Goal: Feedback & Contribution: Leave review/rating

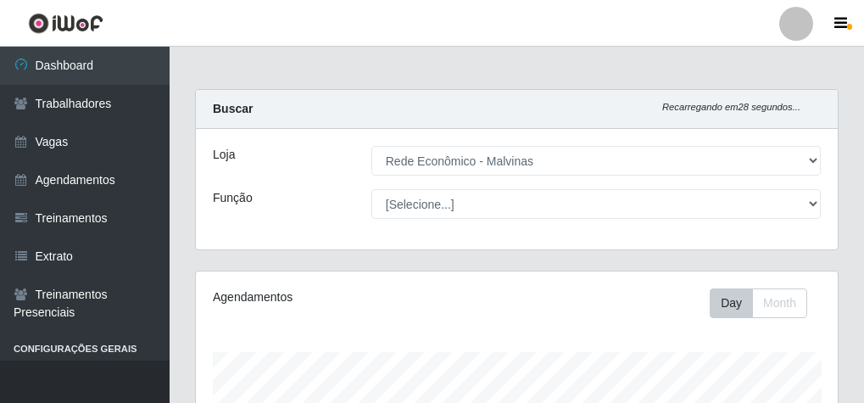
select select "194"
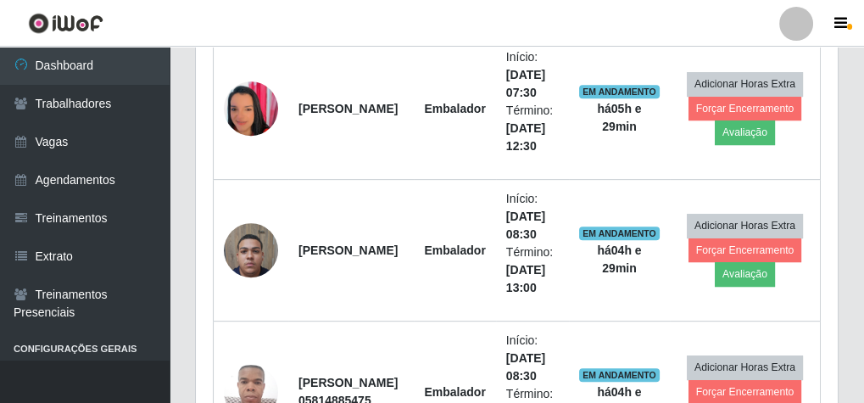
scroll to position [983, 0]
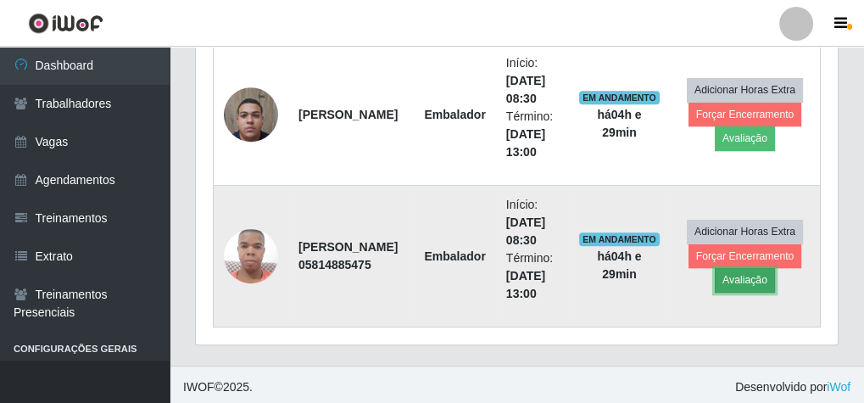
click at [760, 282] on button "Avaliação" at bounding box center [745, 280] width 60 height 24
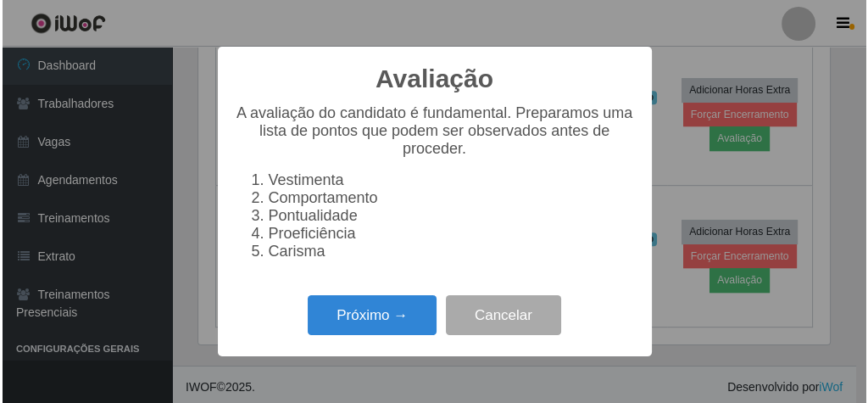
scroll to position [351, 636]
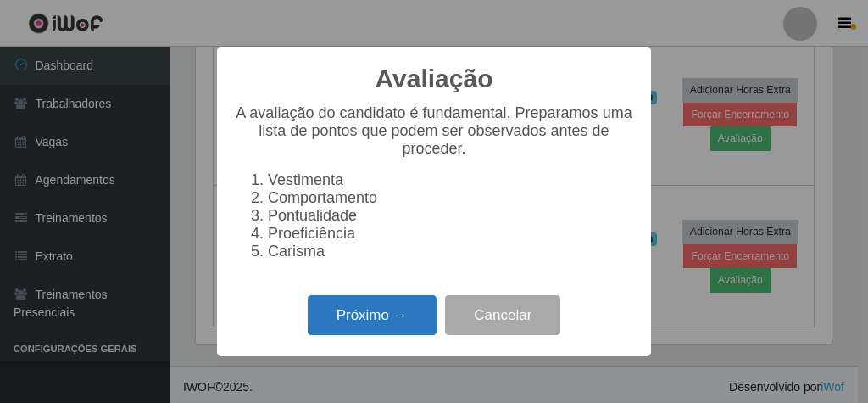
click at [404, 330] on button "Próximo →" at bounding box center [372, 315] width 129 height 40
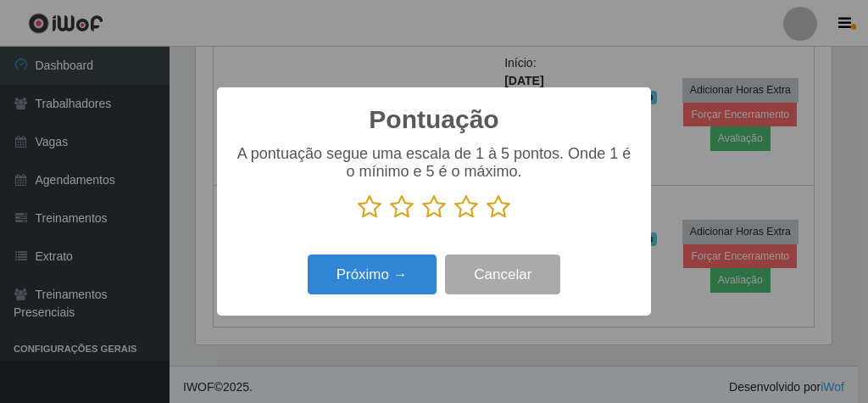
click at [497, 208] on icon at bounding box center [499, 206] width 24 height 25
click at [487, 220] on input "radio" at bounding box center [487, 220] width 0 height 0
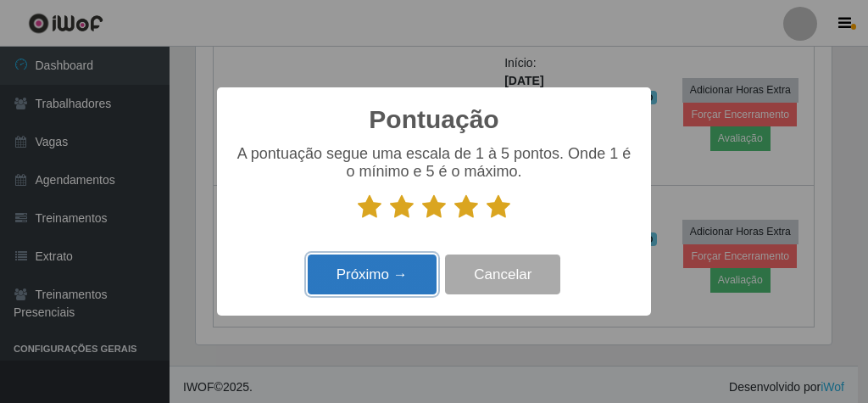
click at [384, 269] on button "Próximo →" at bounding box center [372, 274] width 129 height 40
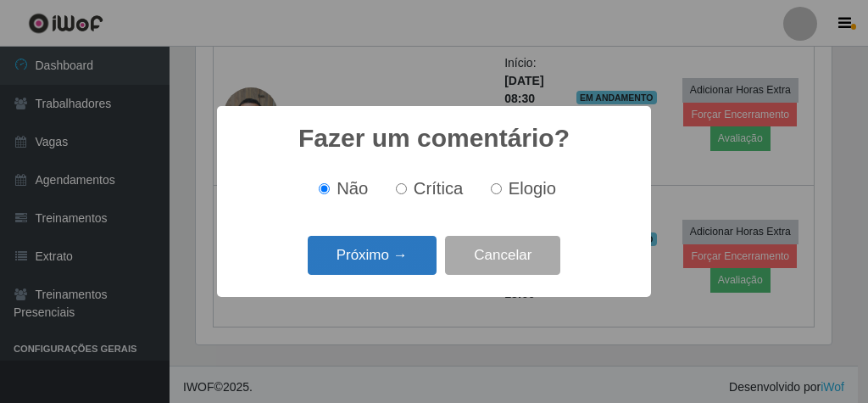
click at [418, 262] on button "Próximo →" at bounding box center [372, 256] width 129 height 40
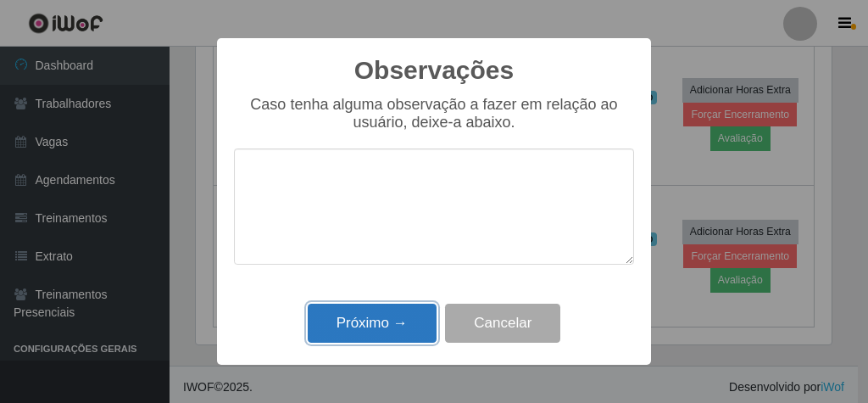
click at [380, 333] on button "Próximo →" at bounding box center [372, 324] width 129 height 40
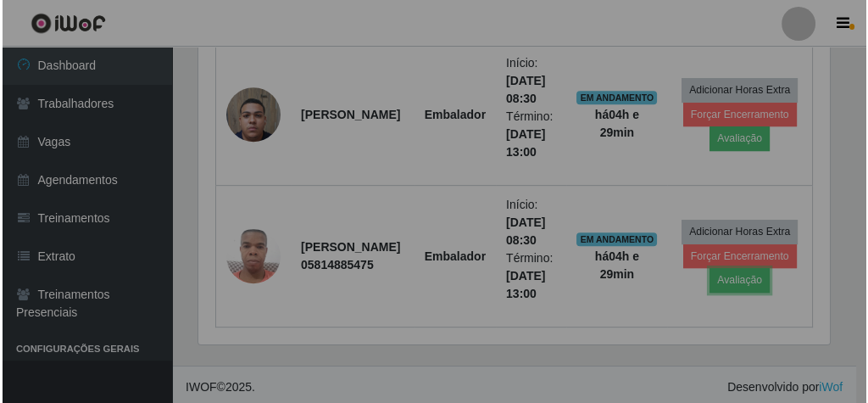
scroll to position [351, 642]
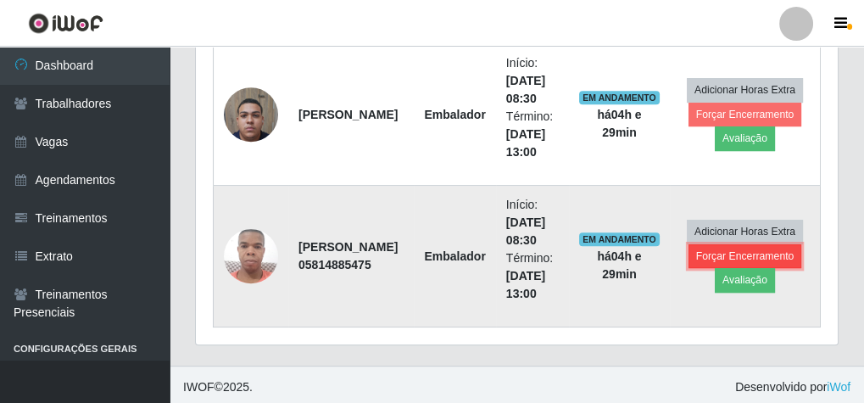
click at [780, 251] on button "Forçar Encerramento" at bounding box center [746, 256] width 114 height 24
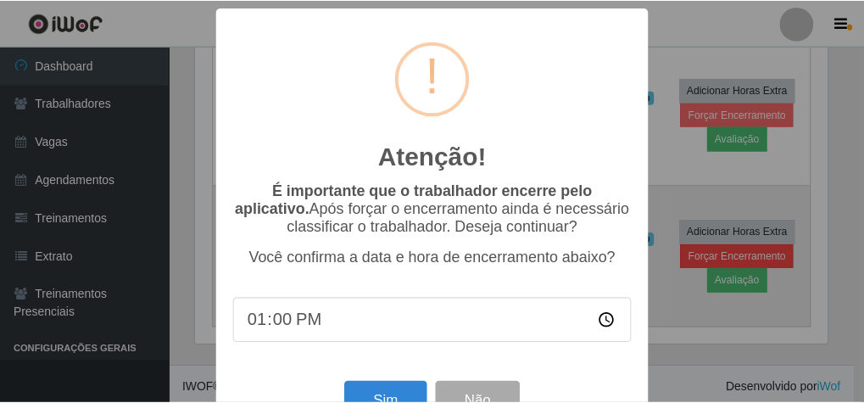
scroll to position [351, 636]
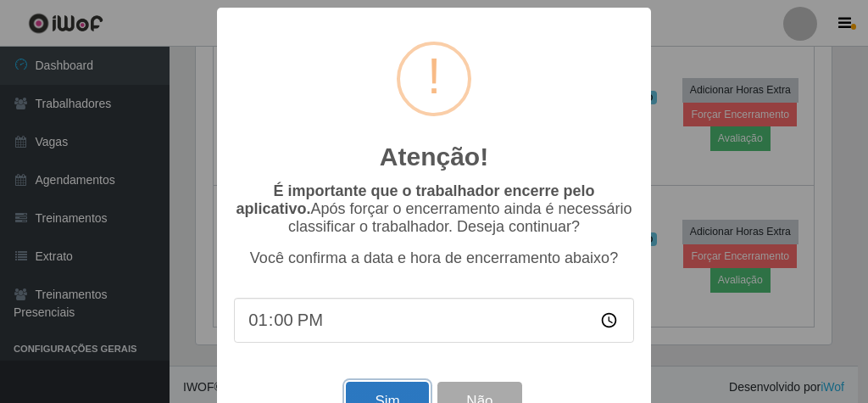
click at [374, 398] on button "Sim" at bounding box center [387, 402] width 82 height 40
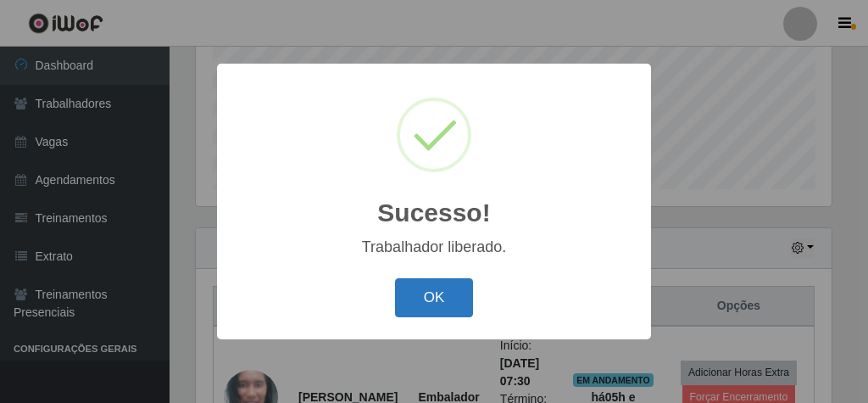
click at [444, 295] on button "OK" at bounding box center [434, 298] width 79 height 40
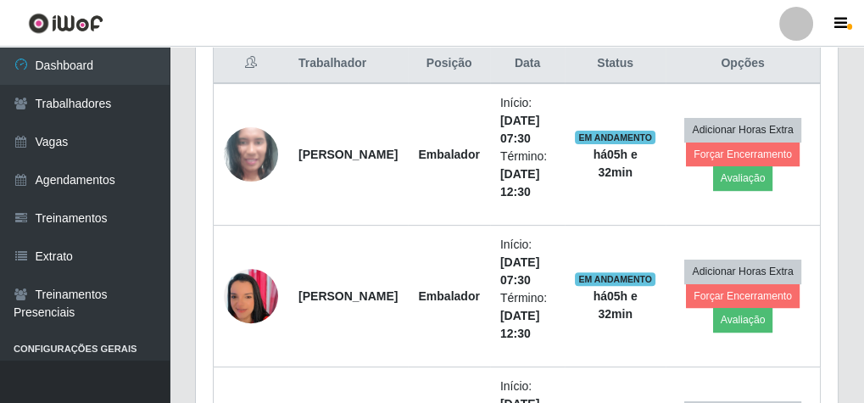
scroll to position [689, 0]
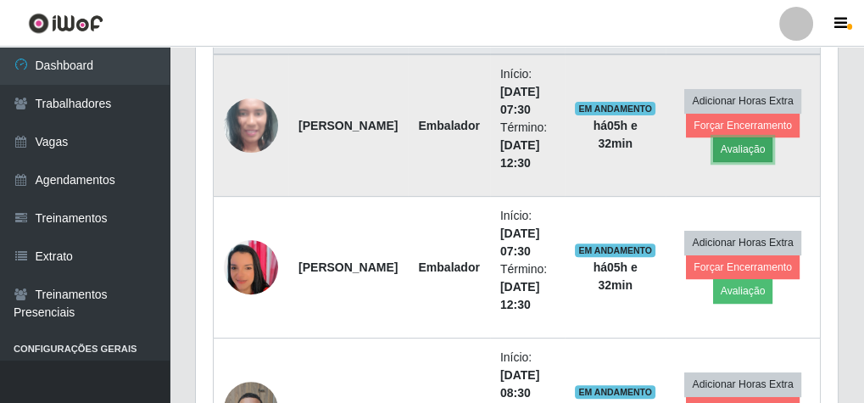
click at [739, 149] on button "Avaliação" at bounding box center [743, 149] width 60 height 24
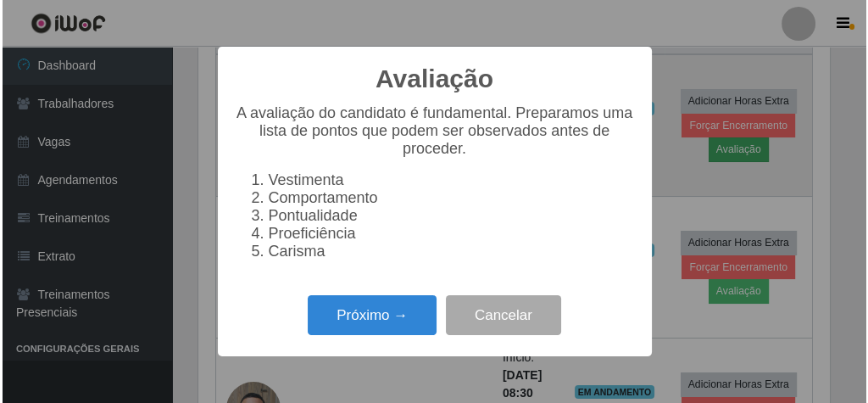
scroll to position [351, 636]
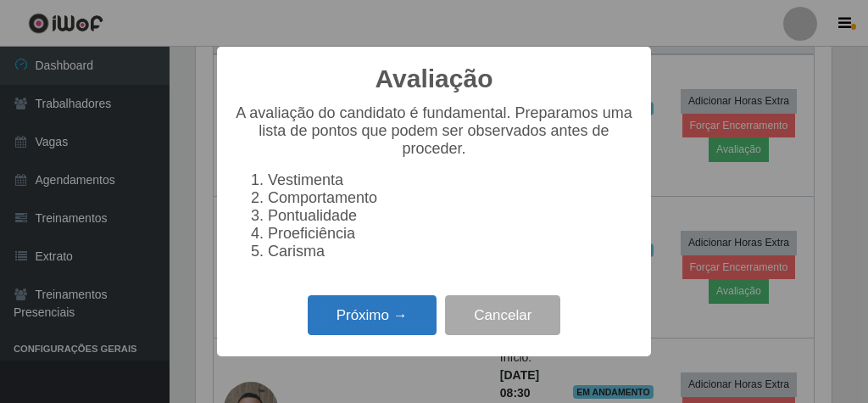
click at [347, 314] on button "Próximo →" at bounding box center [372, 315] width 129 height 40
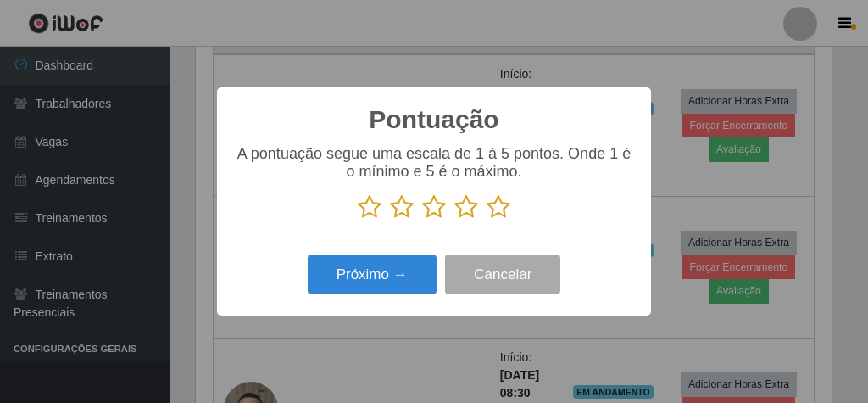
scroll to position [847572, 847287]
click at [499, 204] on icon at bounding box center [499, 206] width 24 height 25
click at [487, 220] on input "radio" at bounding box center [487, 220] width 0 height 0
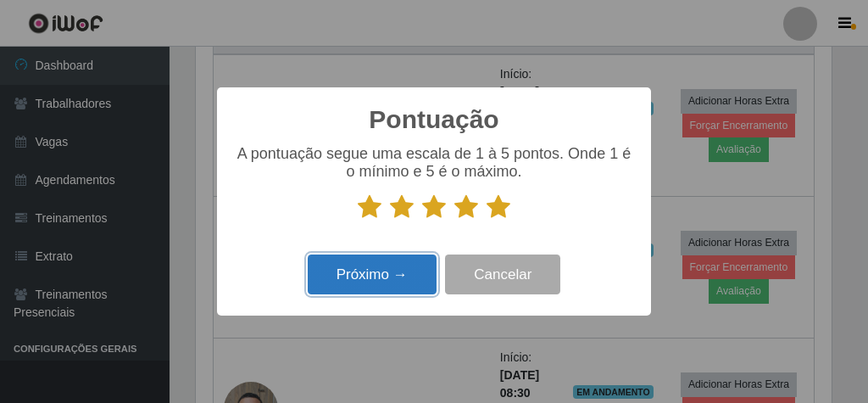
click at [408, 282] on button "Próximo →" at bounding box center [372, 274] width 129 height 40
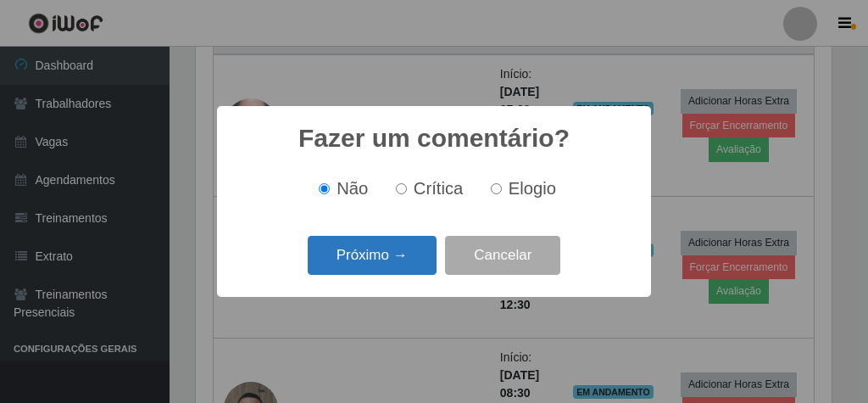
drag, startPoint x: 387, startPoint y: 225, endPoint x: 387, endPoint y: 243, distance: 17.8
click at [387, 230] on div "Fazer um comentário? × Não Crítica Elogio Próximo → Cancelar" at bounding box center [434, 201] width 434 height 190
click at [387, 250] on button "Próximo →" at bounding box center [372, 256] width 129 height 40
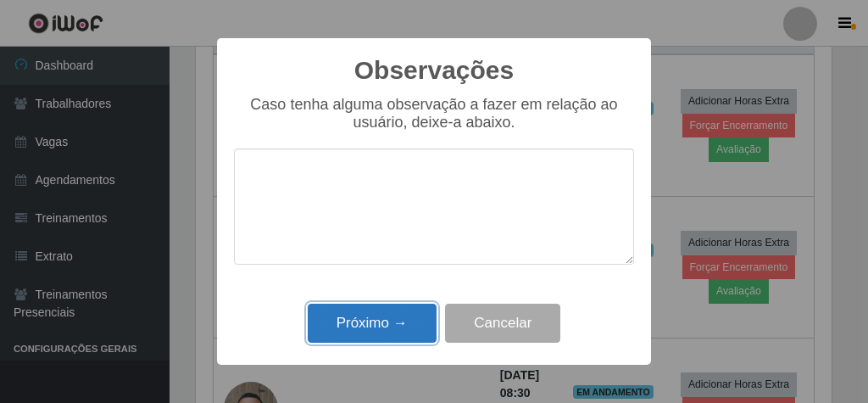
click at [379, 337] on button "Próximo →" at bounding box center [372, 324] width 129 height 40
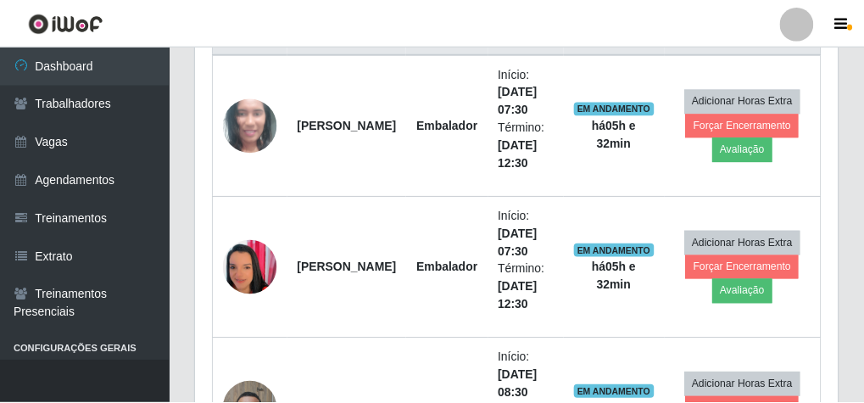
scroll to position [351, 642]
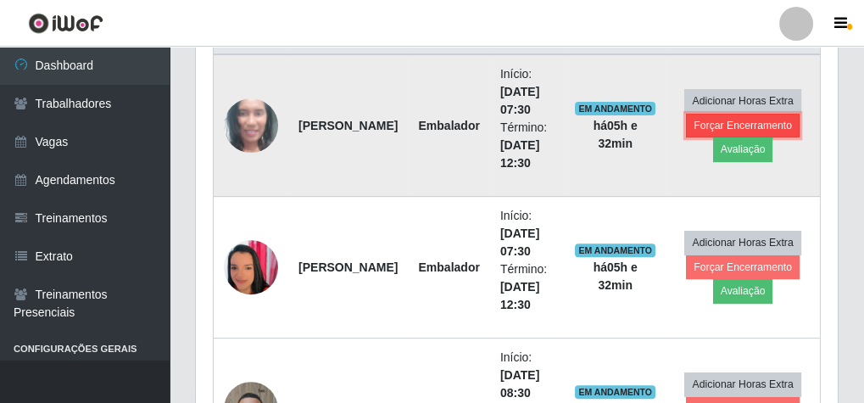
click at [726, 121] on button "Forçar Encerramento" at bounding box center [743, 126] width 114 height 24
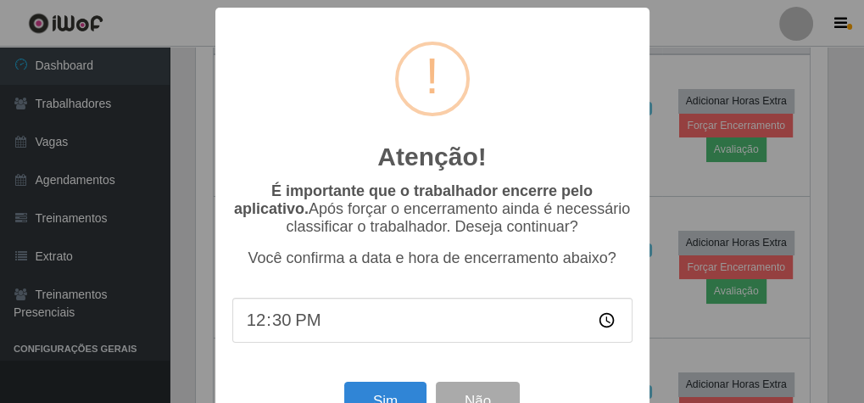
scroll to position [351, 636]
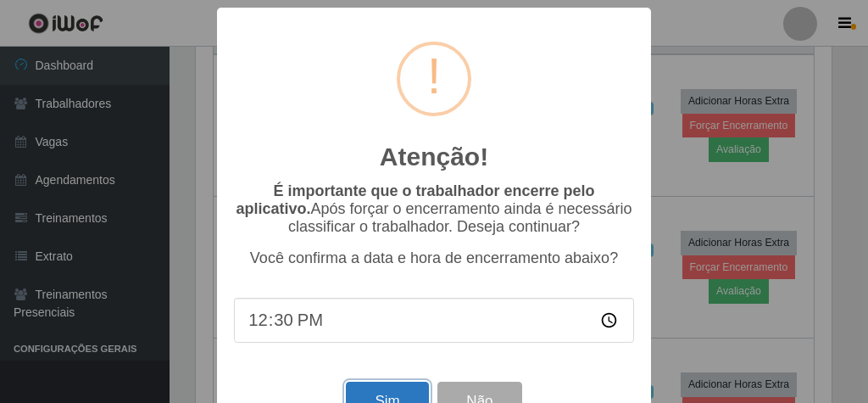
click at [372, 391] on button "Sim" at bounding box center [387, 402] width 82 height 40
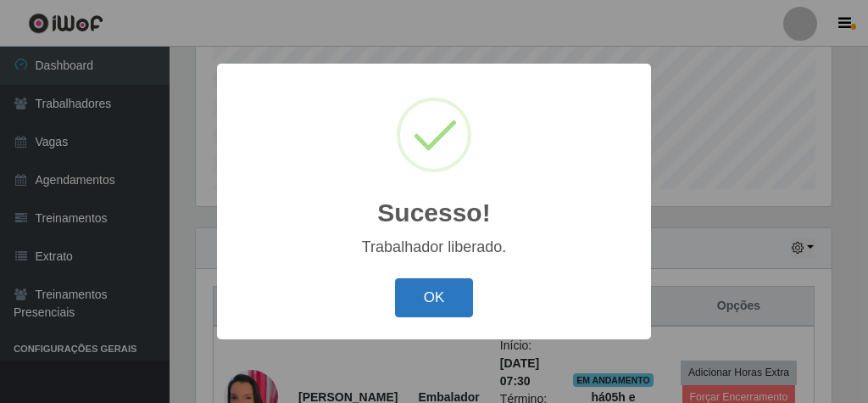
click at [419, 305] on button "OK" at bounding box center [434, 298] width 79 height 40
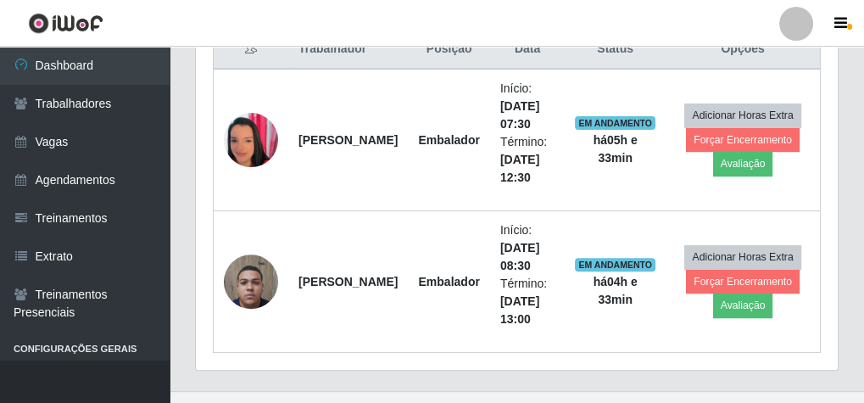
scroll to position [689, 0]
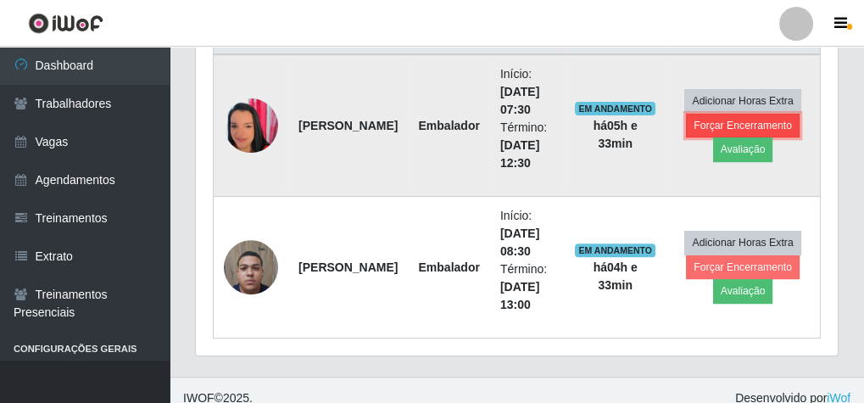
click at [760, 120] on button "Forçar Encerramento" at bounding box center [743, 126] width 114 height 24
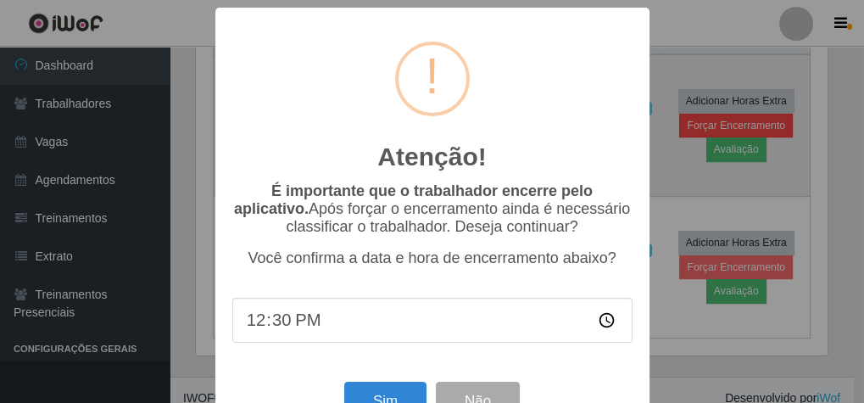
scroll to position [351, 636]
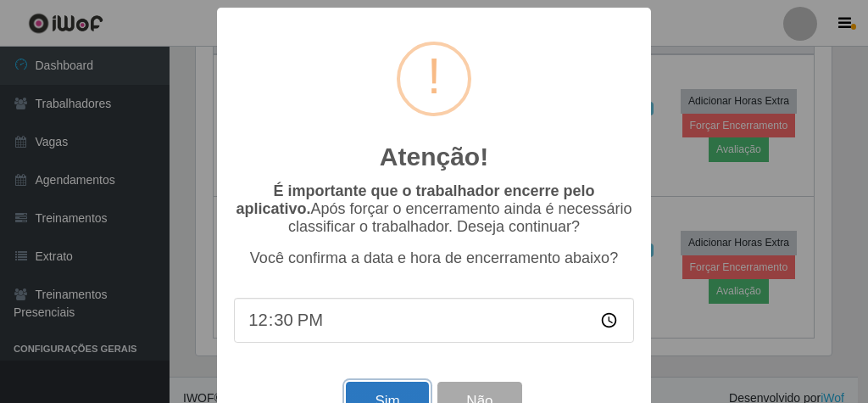
click at [379, 394] on button "Sim" at bounding box center [387, 402] width 82 height 40
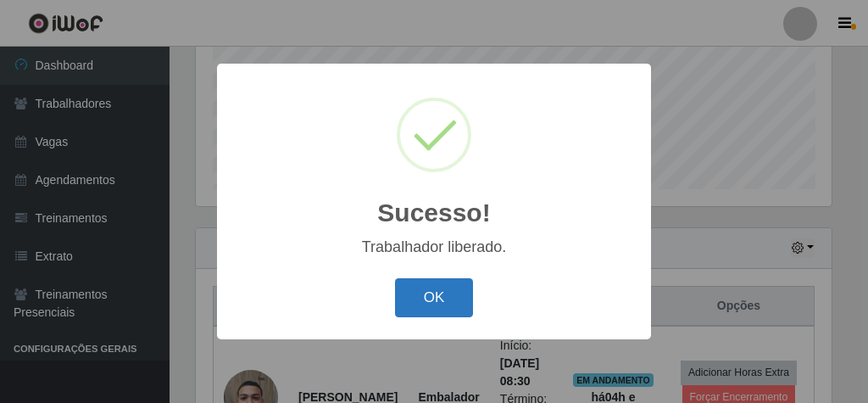
click at [460, 306] on button "OK" at bounding box center [434, 298] width 79 height 40
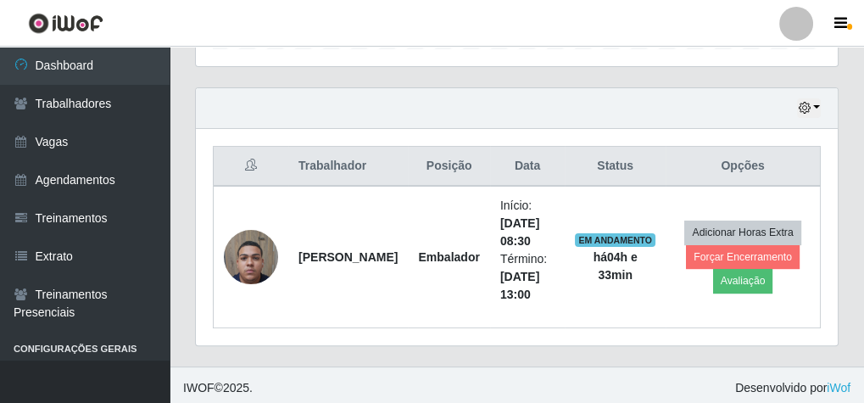
scroll to position [559, 0]
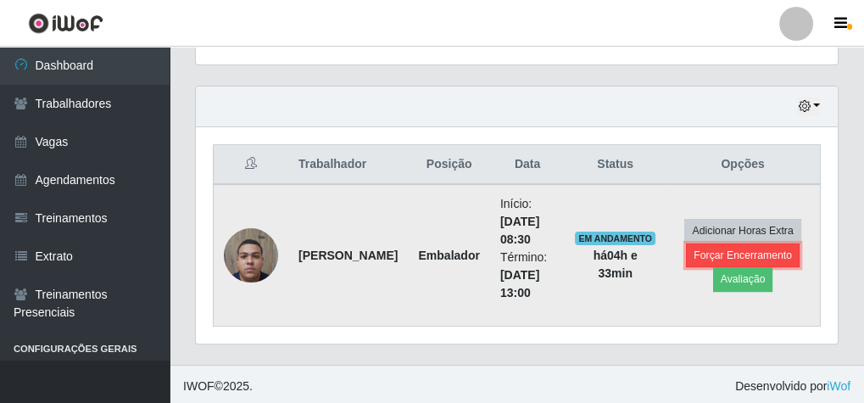
click at [756, 251] on button "Forçar Encerramento" at bounding box center [743, 255] width 114 height 24
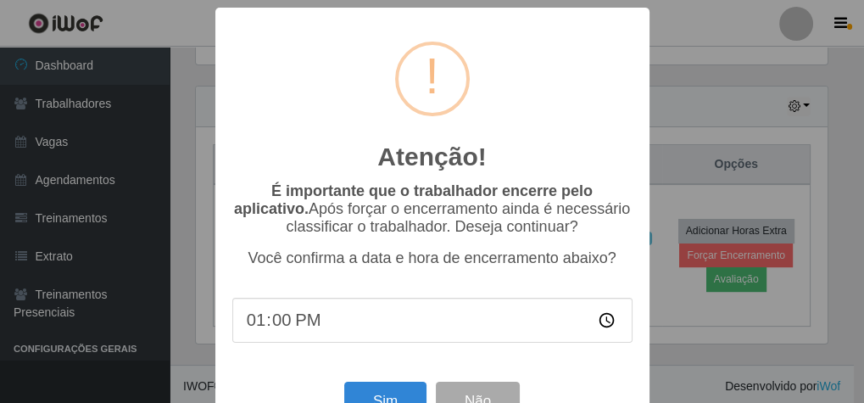
scroll to position [351, 636]
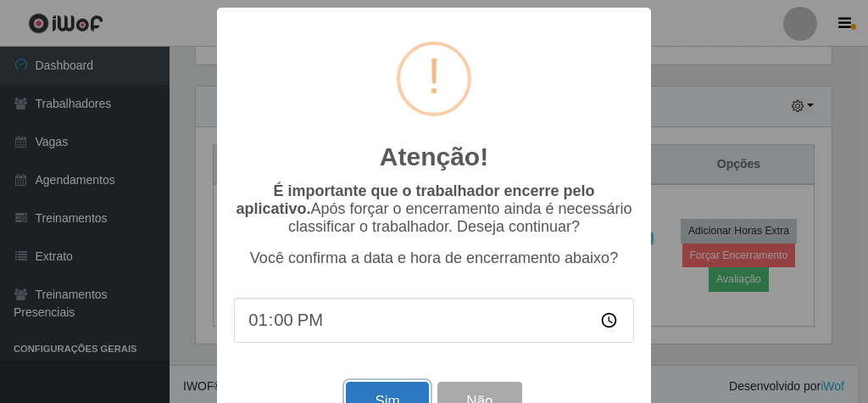
click at [392, 393] on button "Sim" at bounding box center [387, 402] width 82 height 40
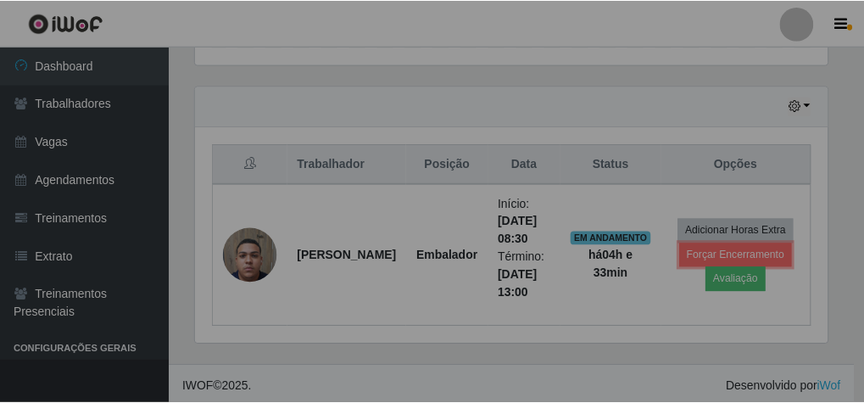
scroll to position [0, 0]
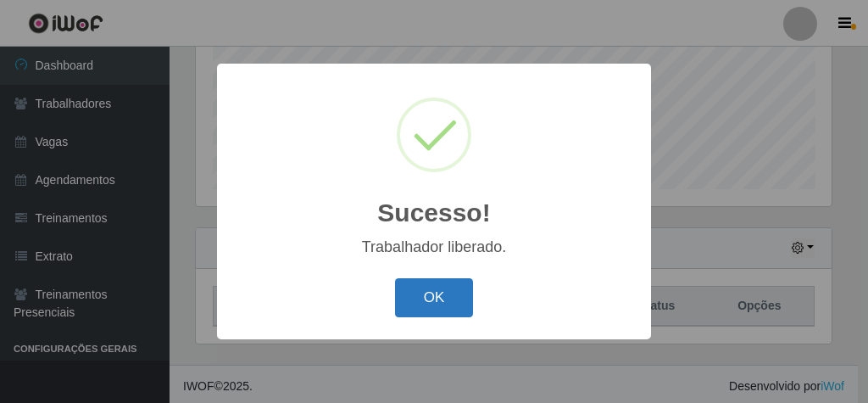
click at [444, 298] on button "OK" at bounding box center [434, 298] width 79 height 40
